Goal: Check status: Check status

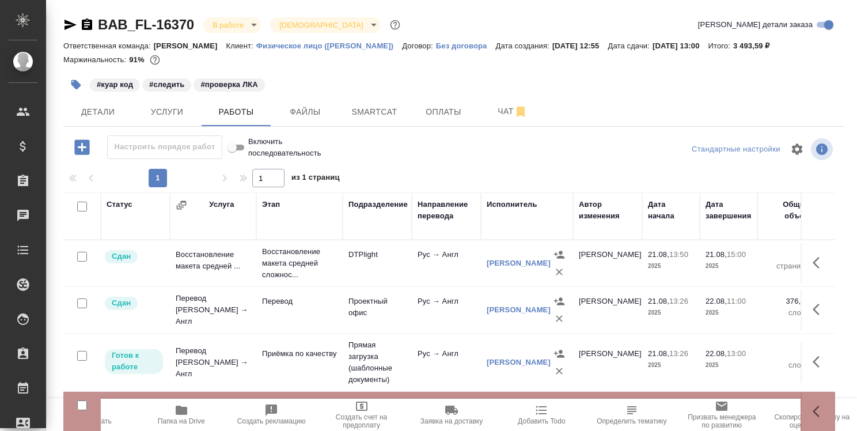
scroll to position [50, 0]
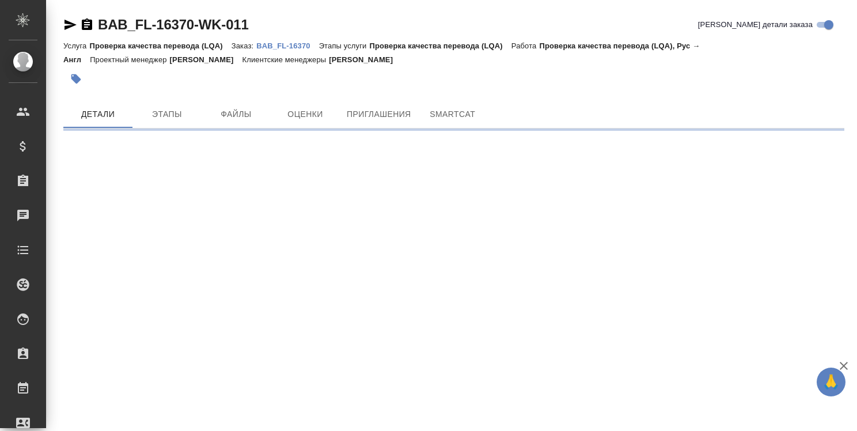
click at [386, 295] on div ".cls-1 fill:#fff; AWATERA Strelnikova Olga Клиенты Спецификации Заказы Чаты Tod…" at bounding box center [428, 215] width 857 height 431
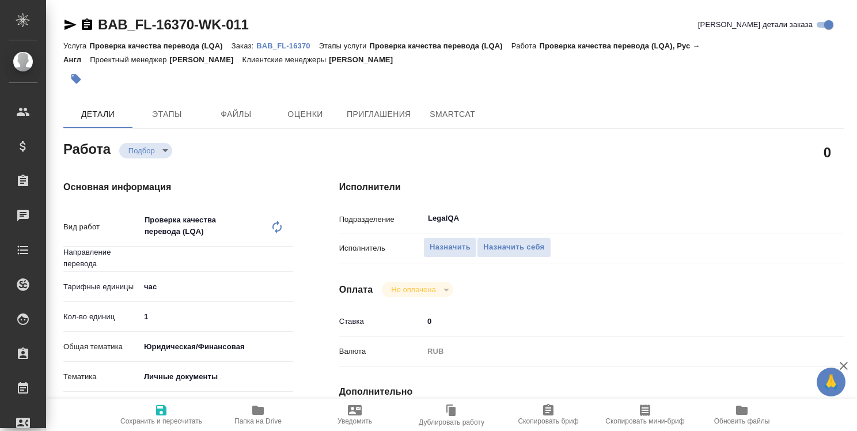
type textarea "x"
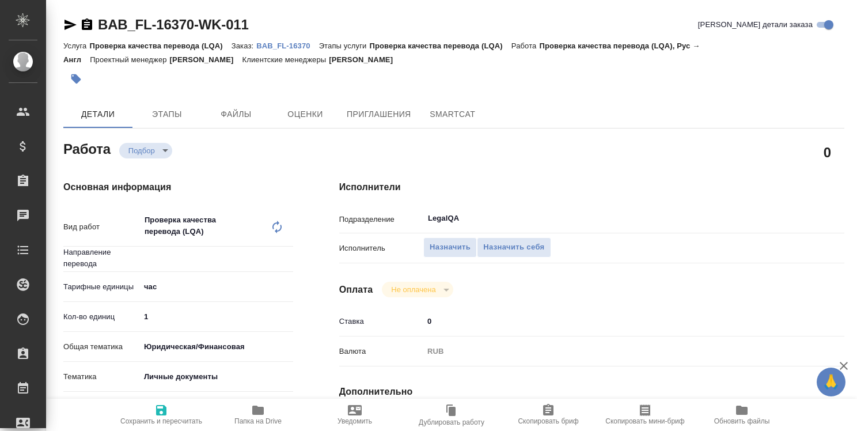
type textarea "x"
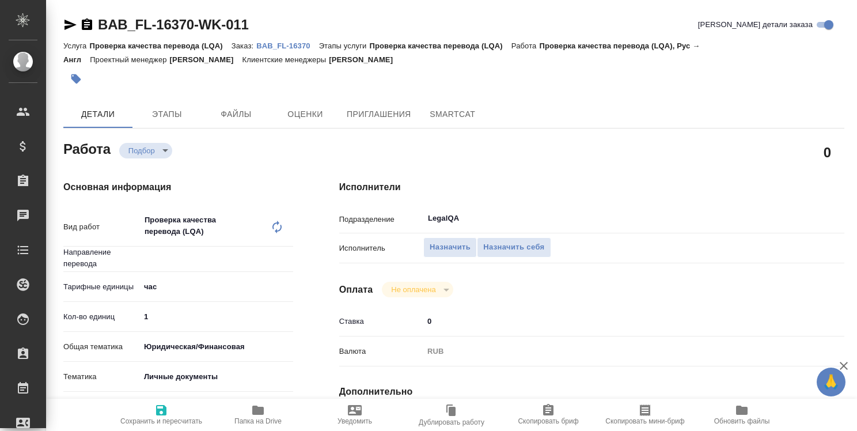
type textarea "x"
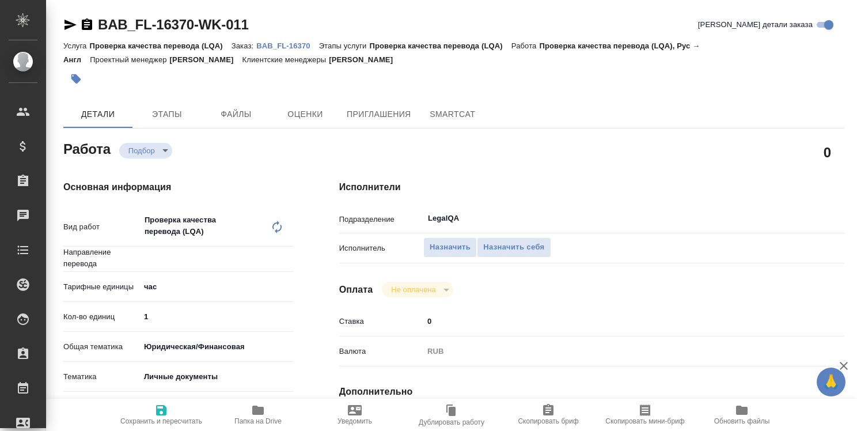
type textarea "x"
type input "рус-англ"
type textarea "x"
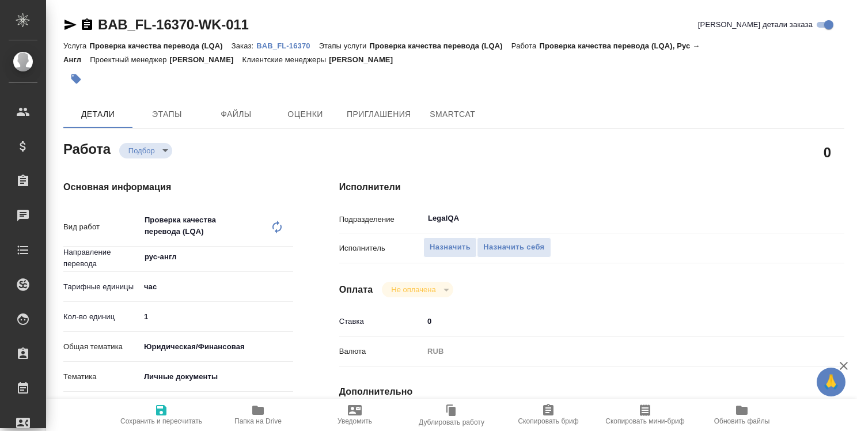
type textarea "x"
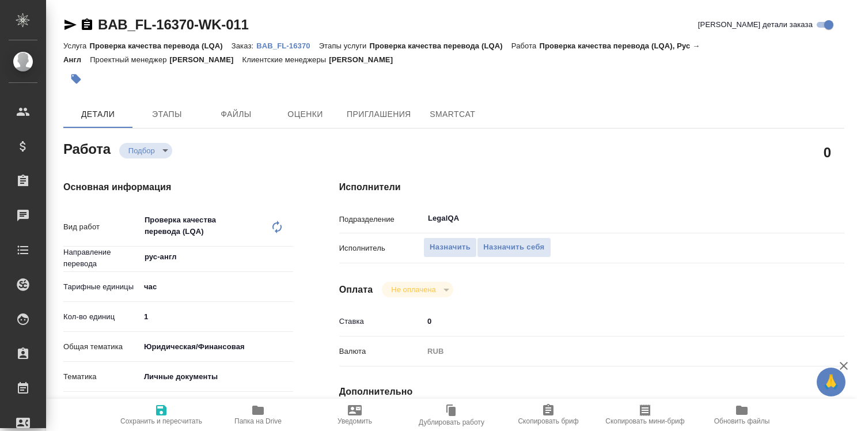
type textarea "x"
click at [386, 295] on div "Не оплачена" at bounding box center [417, 289] width 71 height 16
type textarea "x"
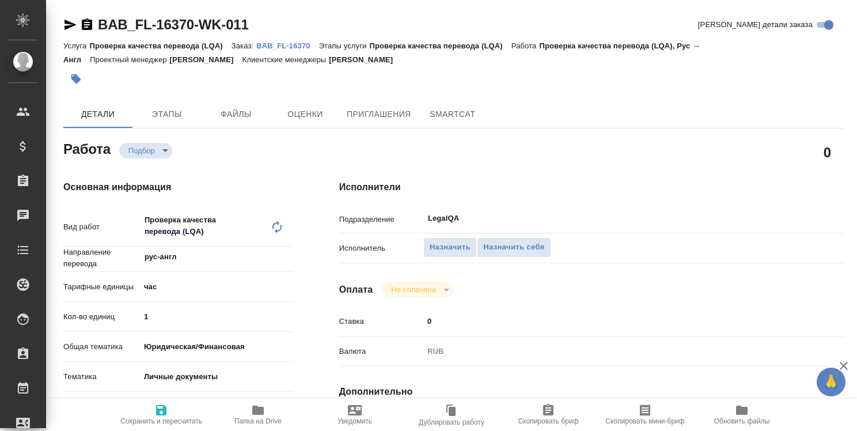
type textarea "x"
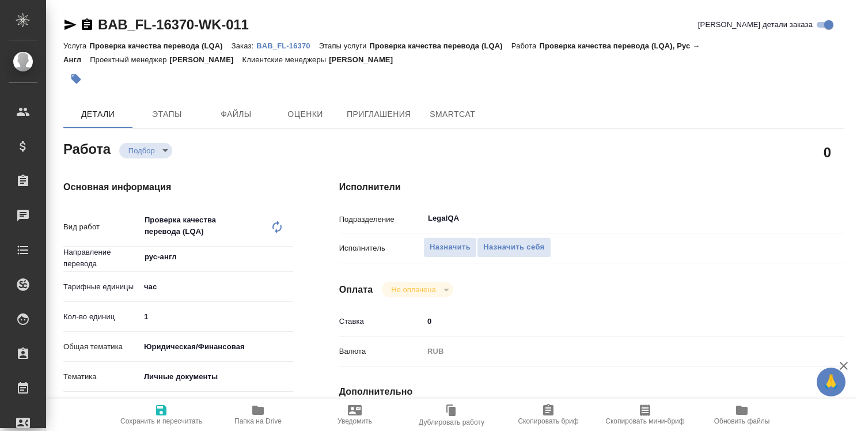
type textarea "x"
click at [294, 57] on p "Клиентские менеджеры" at bounding box center [285, 59] width 87 height 9
click at [292, 46] on p "BAB_FL-16370" at bounding box center [287, 45] width 62 height 9
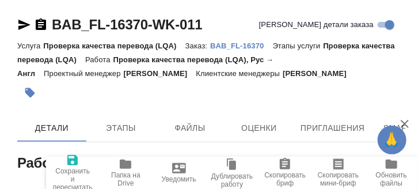
type textarea "x"
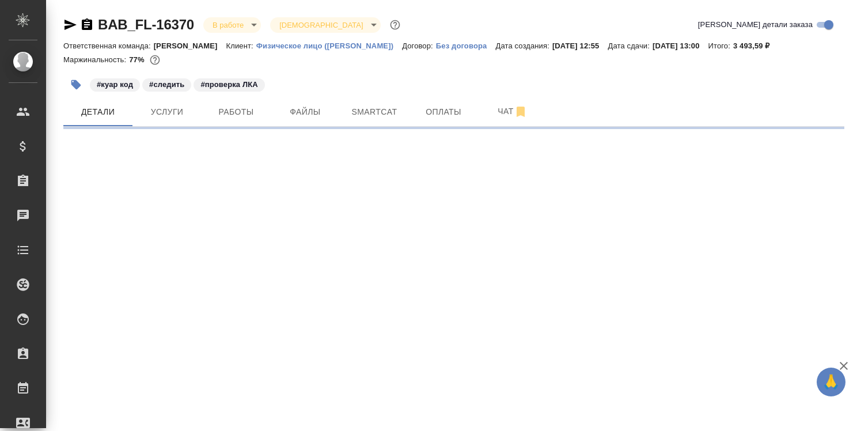
click at [292, 46] on p "Физическое лицо ([PERSON_NAME])" at bounding box center [329, 45] width 146 height 9
select select "RU"
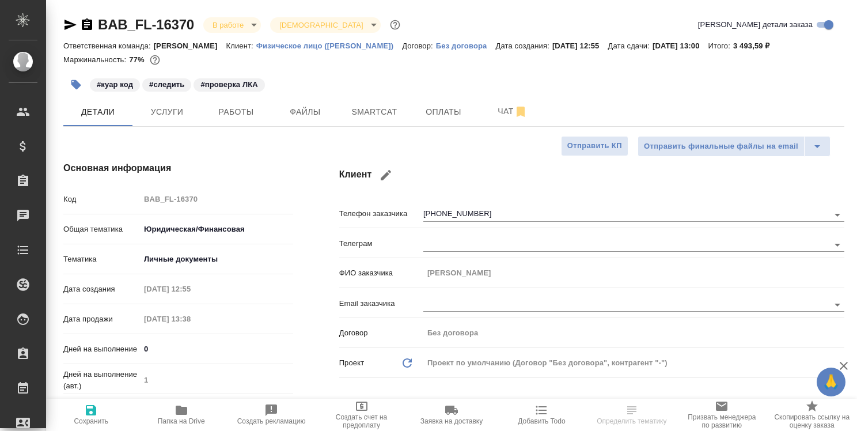
type textarea "x"
type input "Тарабановская Анастасия"
type input "Ильина Екатерина"
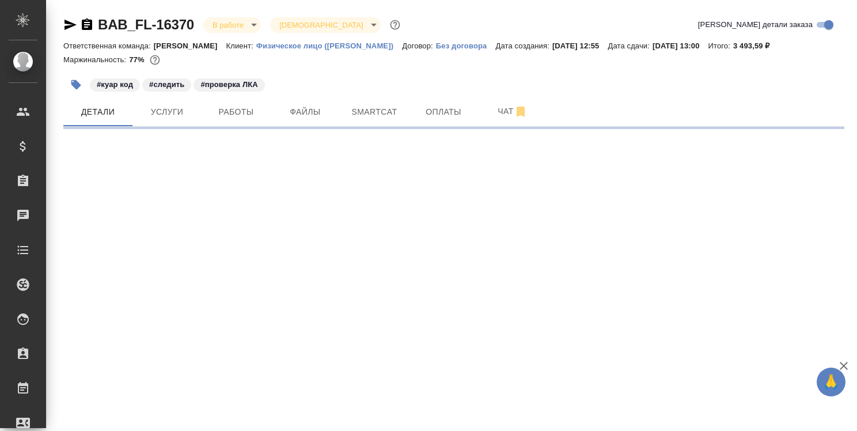
select select "RU"
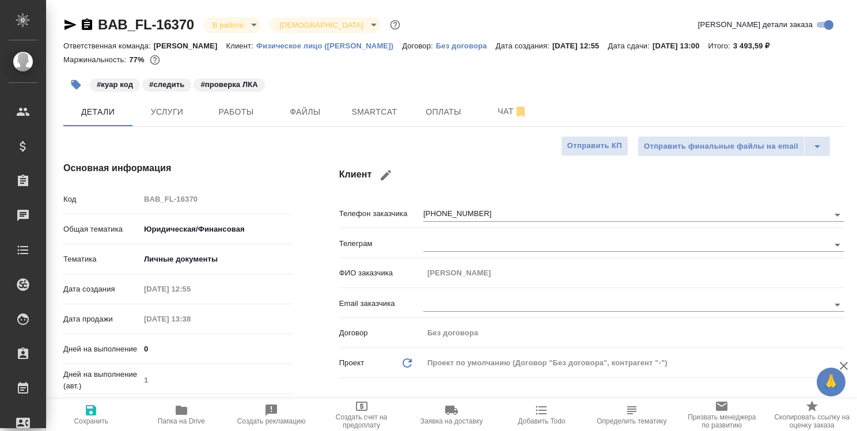
type textarea "x"
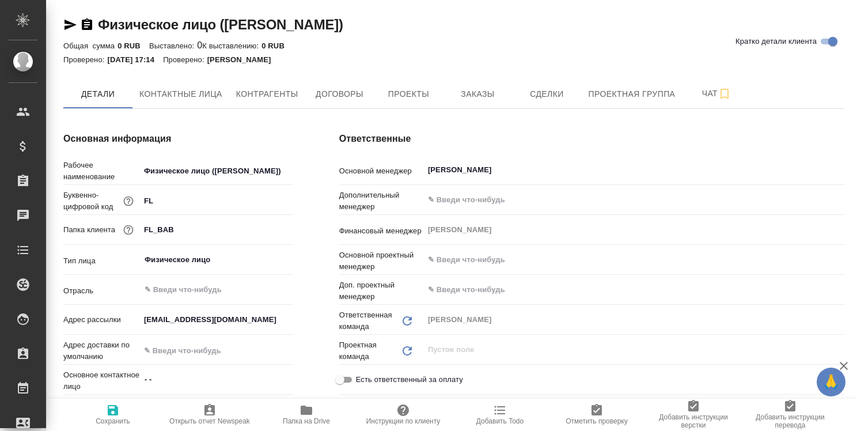
type input "(МБ) ООО "Монблан""
type textarea "x"
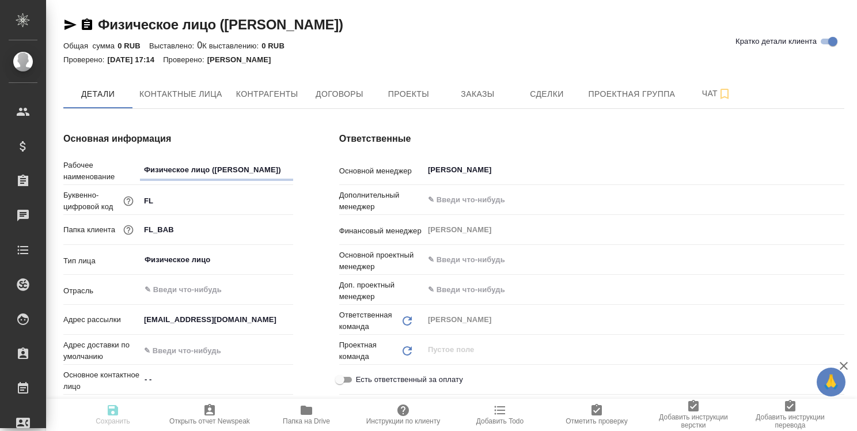
type textarea "x"
